Goal: Check status: Check status

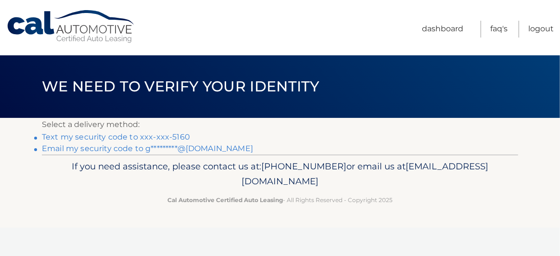
click at [76, 138] on link "Text my security code to xxx-xxx-5160" at bounding box center [116, 136] width 148 height 9
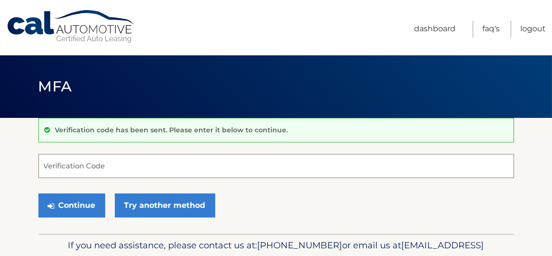
click at [84, 165] on input "Verification Code" at bounding box center [276, 166] width 476 height 24
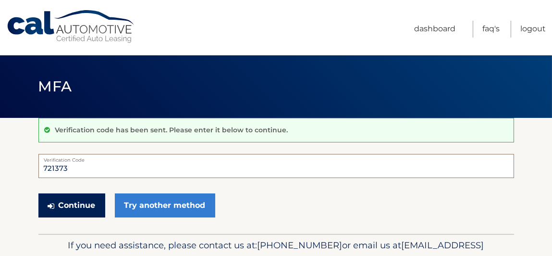
type input "721373"
click at [73, 203] on button "Continue" at bounding box center [71, 205] width 67 height 24
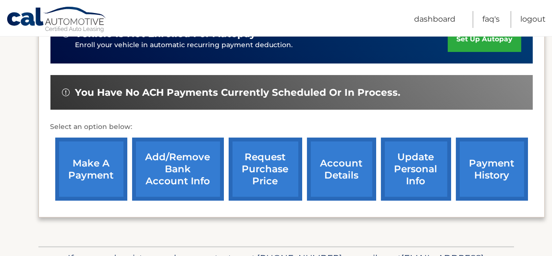
scroll to position [288, 0]
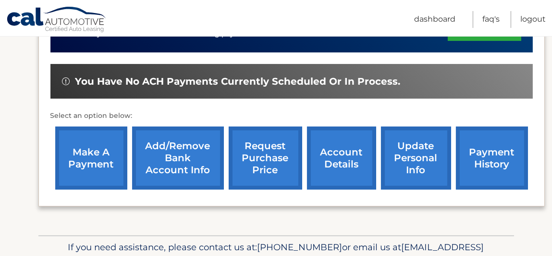
click at [316, 162] on link "account details" at bounding box center [341, 157] width 69 height 63
click at [337, 163] on link "account details" at bounding box center [341, 157] width 69 height 63
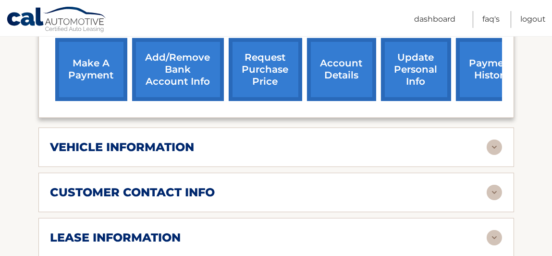
scroll to position [432, 0]
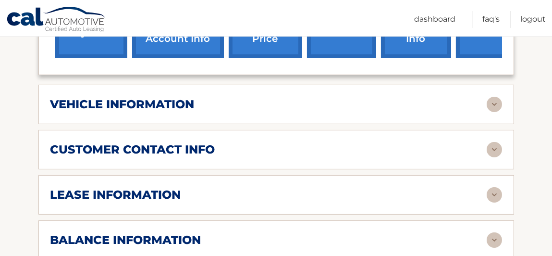
click at [158, 108] on h2 "vehicle information" at bounding box center [122, 104] width 144 height 14
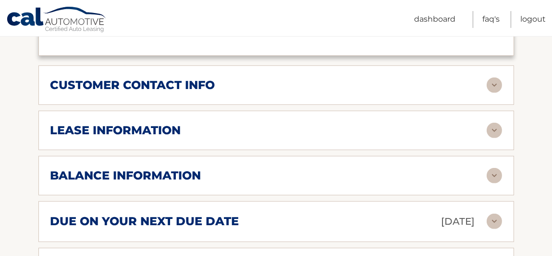
scroll to position [769, 0]
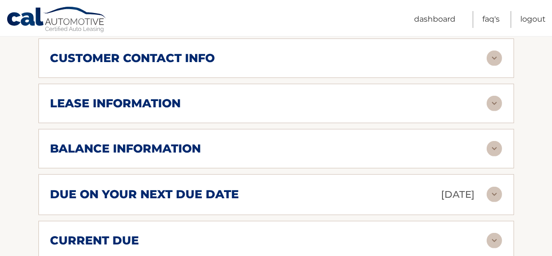
click at [155, 98] on h2 "lease information" at bounding box center [115, 103] width 131 height 14
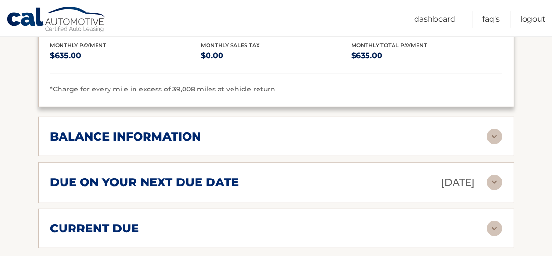
scroll to position [1010, 0]
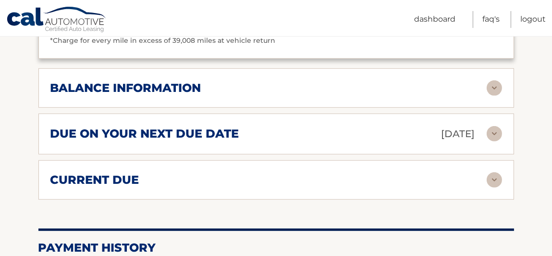
click at [192, 88] on h2 "balance information" at bounding box center [125, 88] width 151 height 14
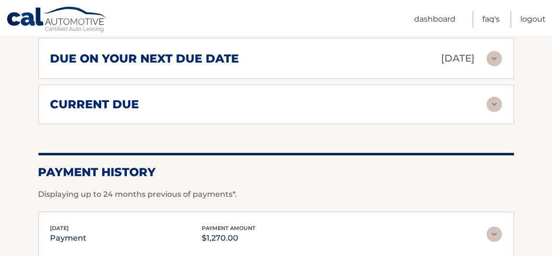
scroll to position [1202, 0]
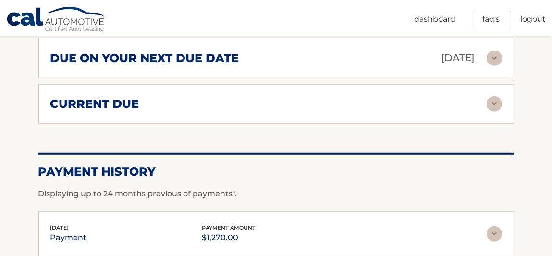
click at [160, 56] on h2 "due on your next due date" at bounding box center [144, 58] width 189 height 14
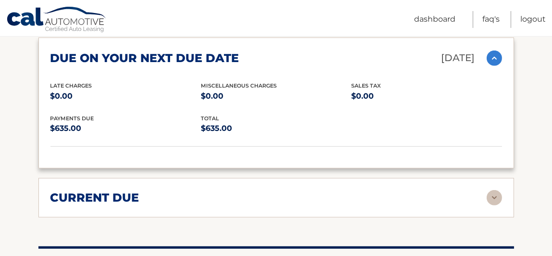
click at [141, 190] on div "current due" at bounding box center [268, 197] width 437 height 14
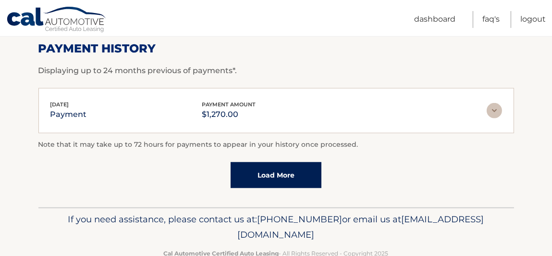
scroll to position [1490, 0]
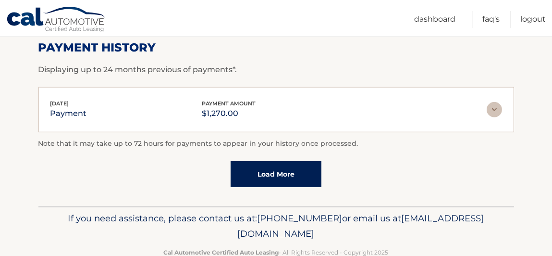
click at [235, 110] on p "$1,270.00" at bounding box center [229, 113] width 54 height 13
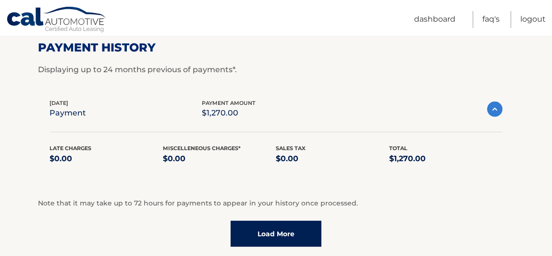
click at [263, 224] on link "Load More" at bounding box center [276, 234] width 91 height 26
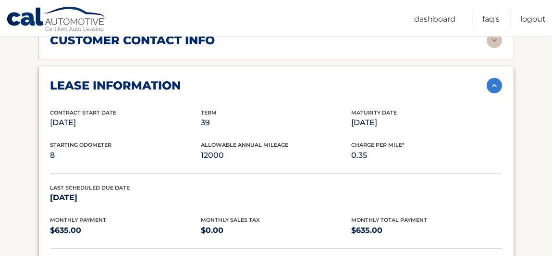
scroll to position [855, 0]
